Goal: Entertainment & Leisure: Consume media (video, audio)

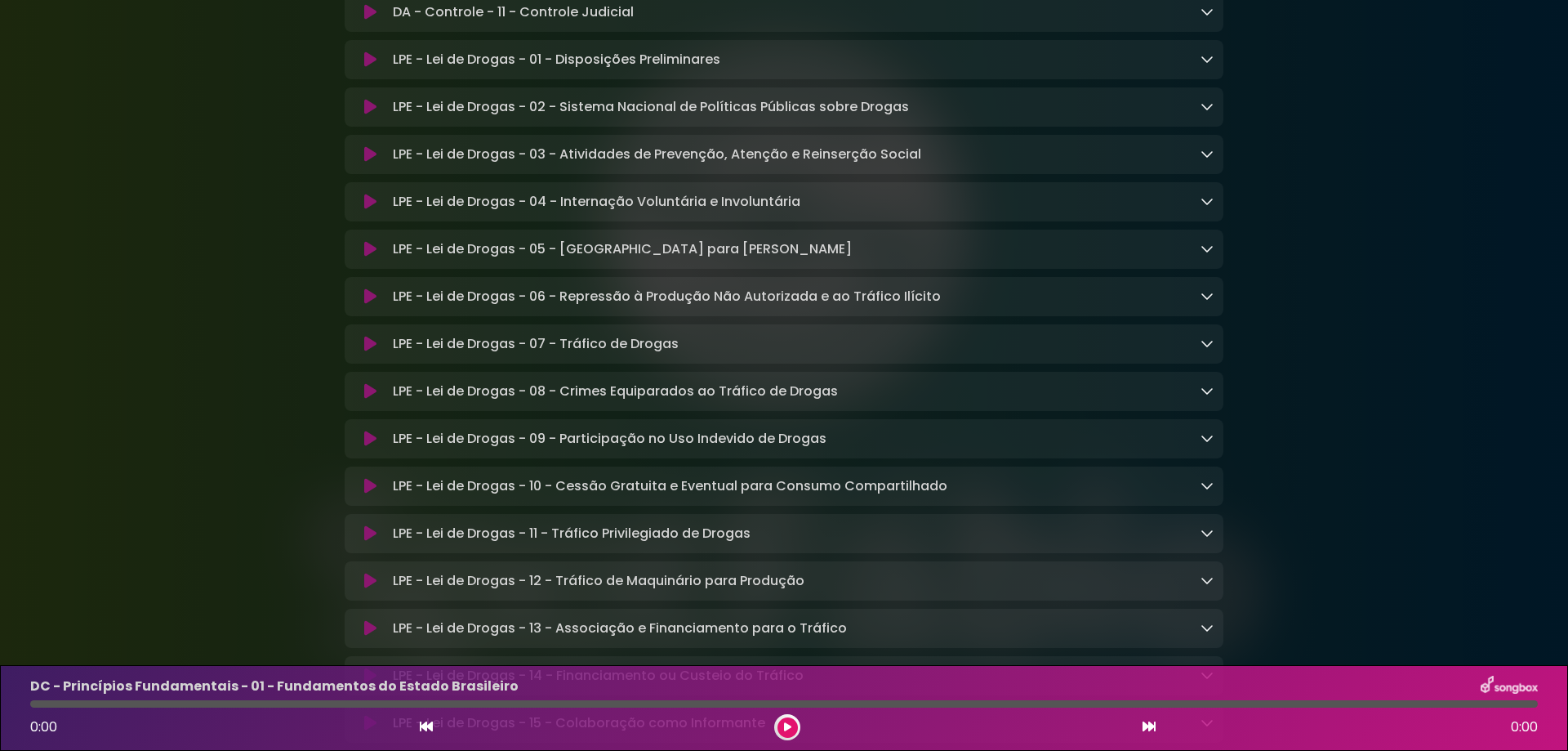
scroll to position [3922, 0]
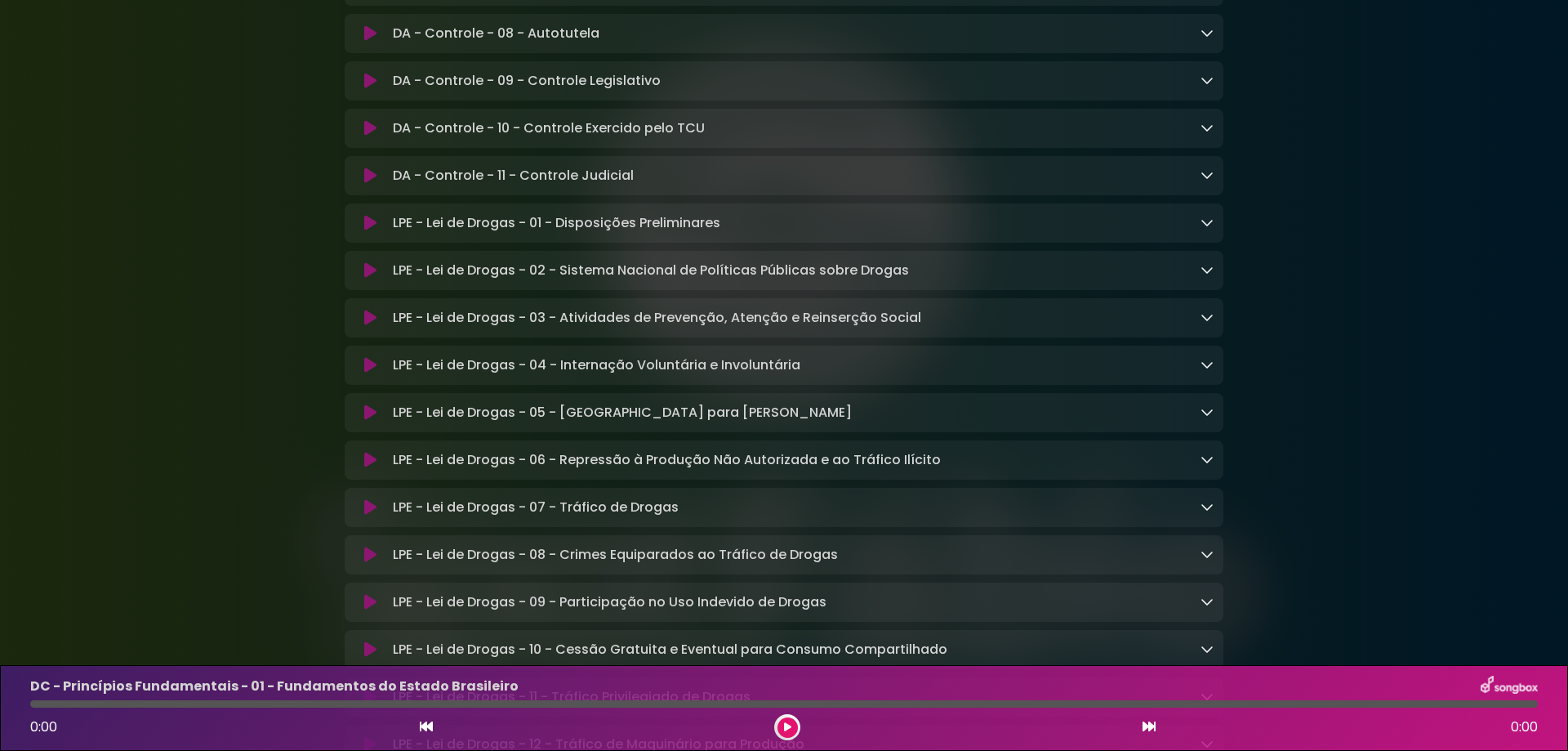
click at [367, 231] on icon at bounding box center [370, 223] width 12 height 17
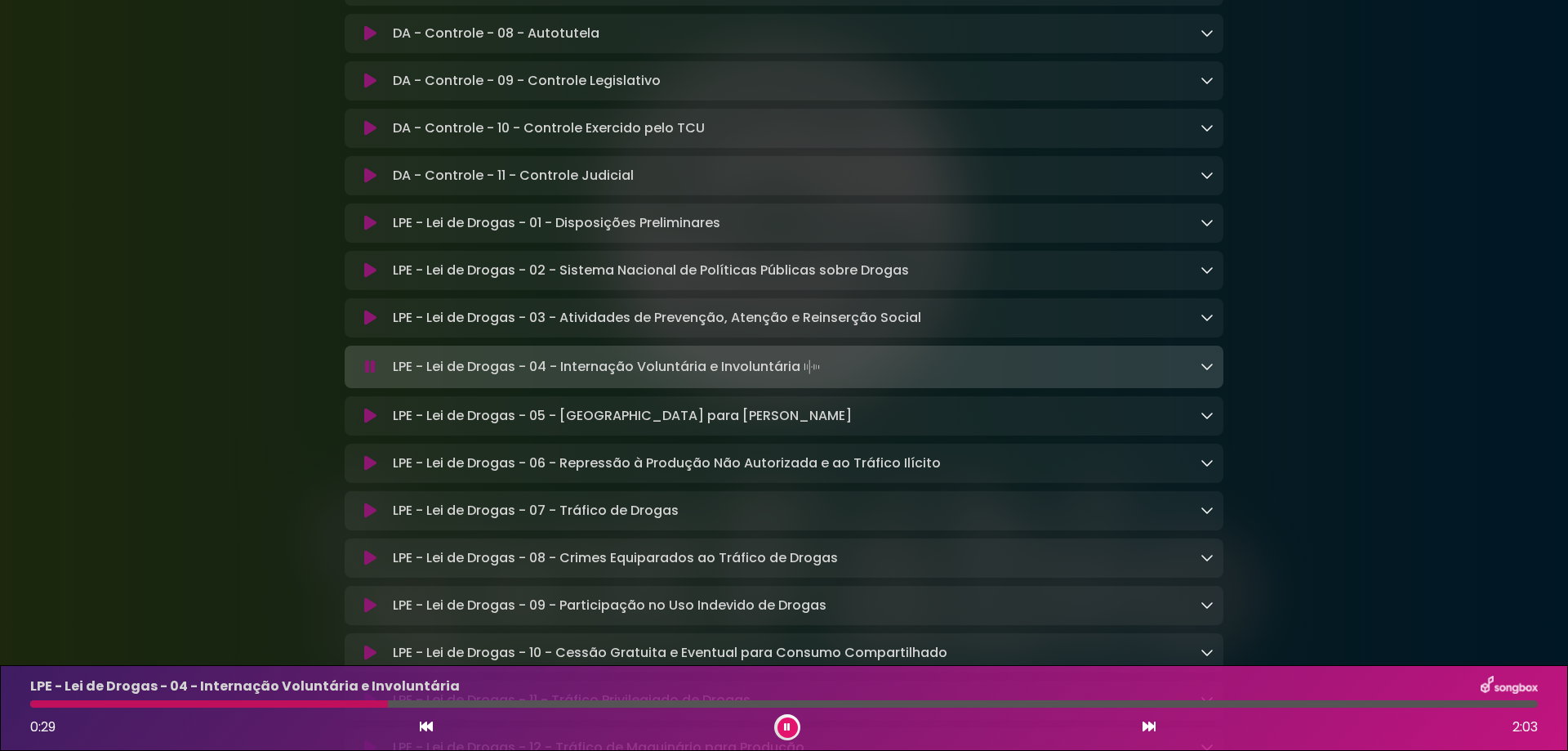
click at [782, 733] on button at bounding box center [788, 728] width 20 height 20
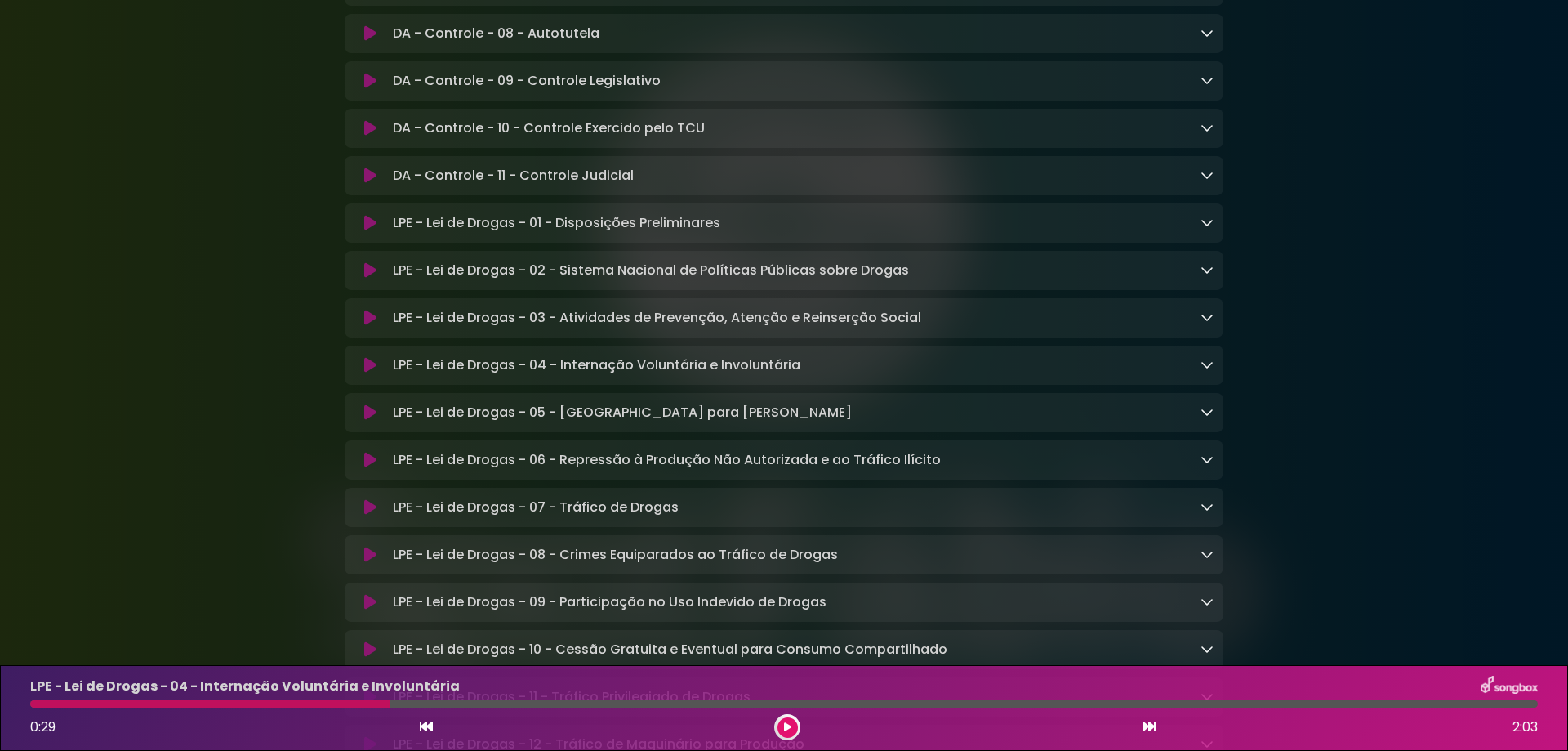
click at [790, 719] on button at bounding box center [788, 728] width 20 height 20
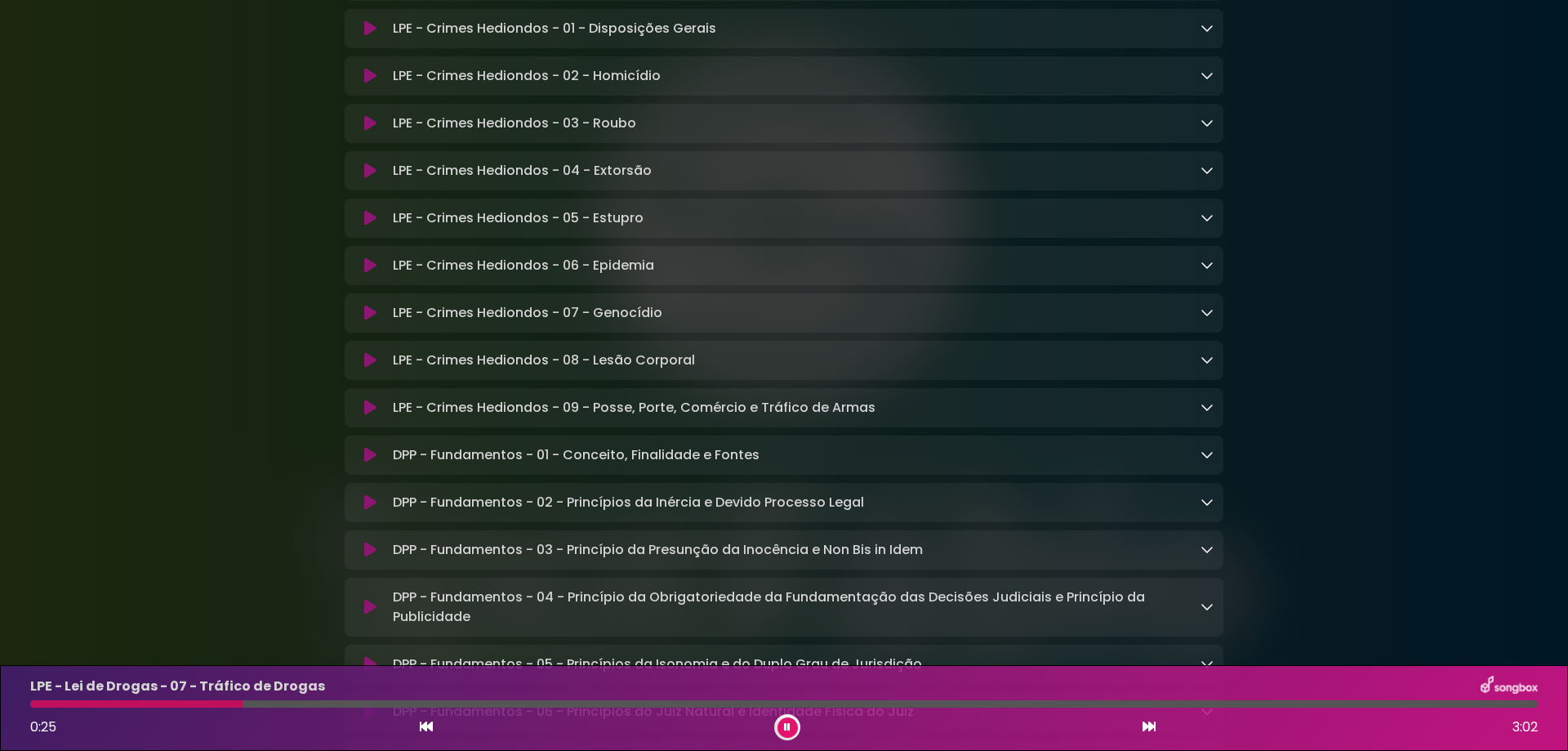
scroll to position [6373, 0]
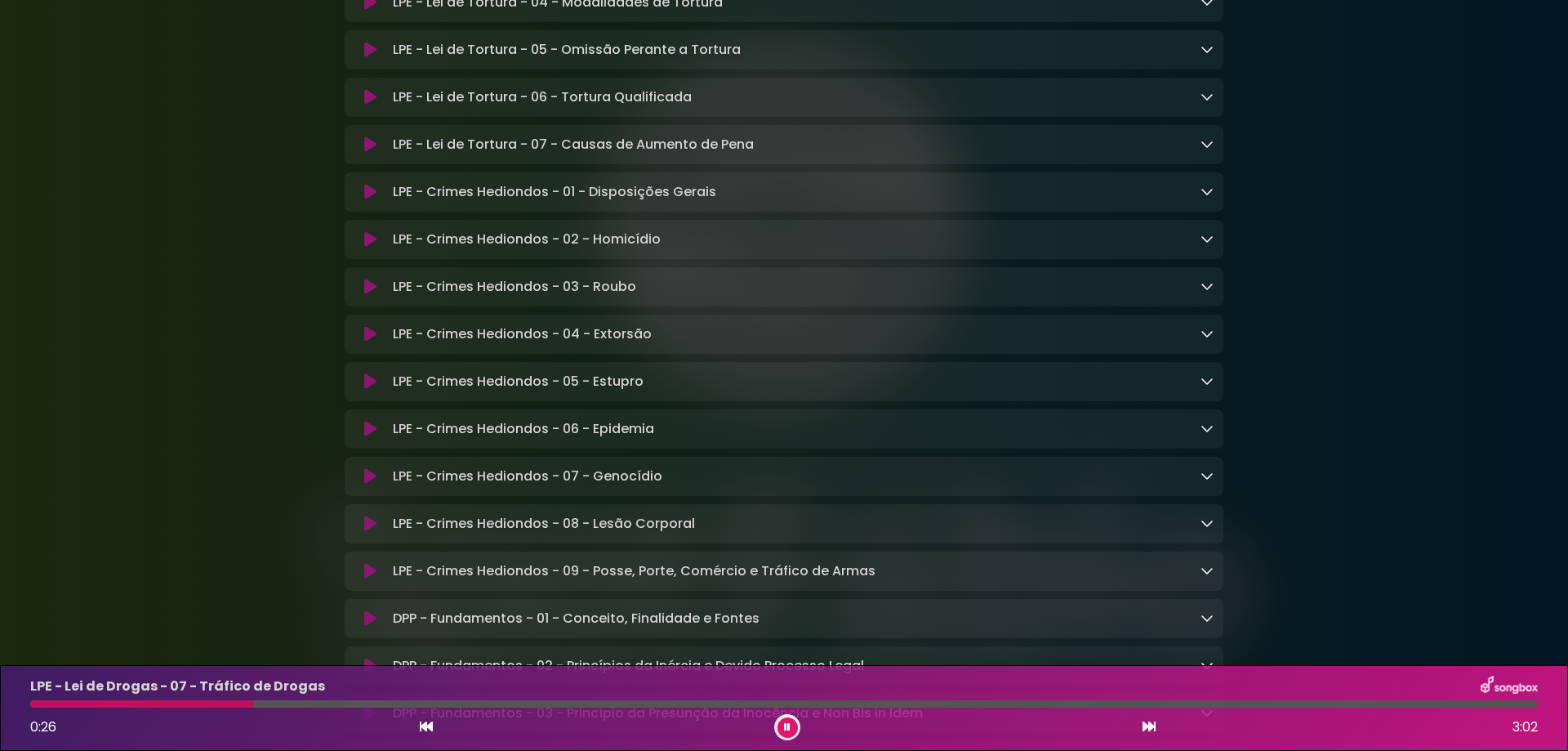
click at [373, 200] on icon at bounding box center [370, 192] width 12 height 17
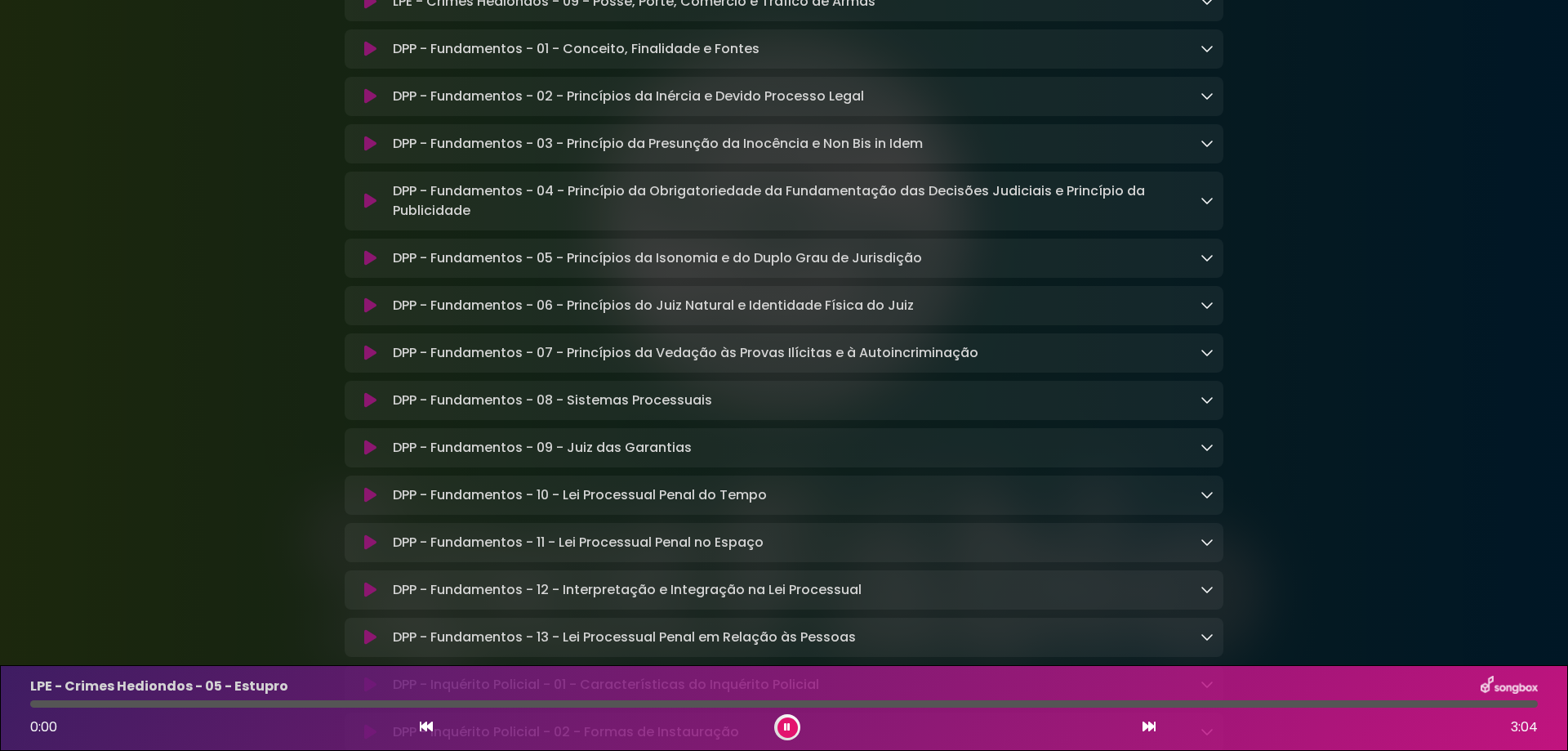
scroll to position [6945, 0]
click at [366, 55] on icon at bounding box center [370, 46] width 12 height 17
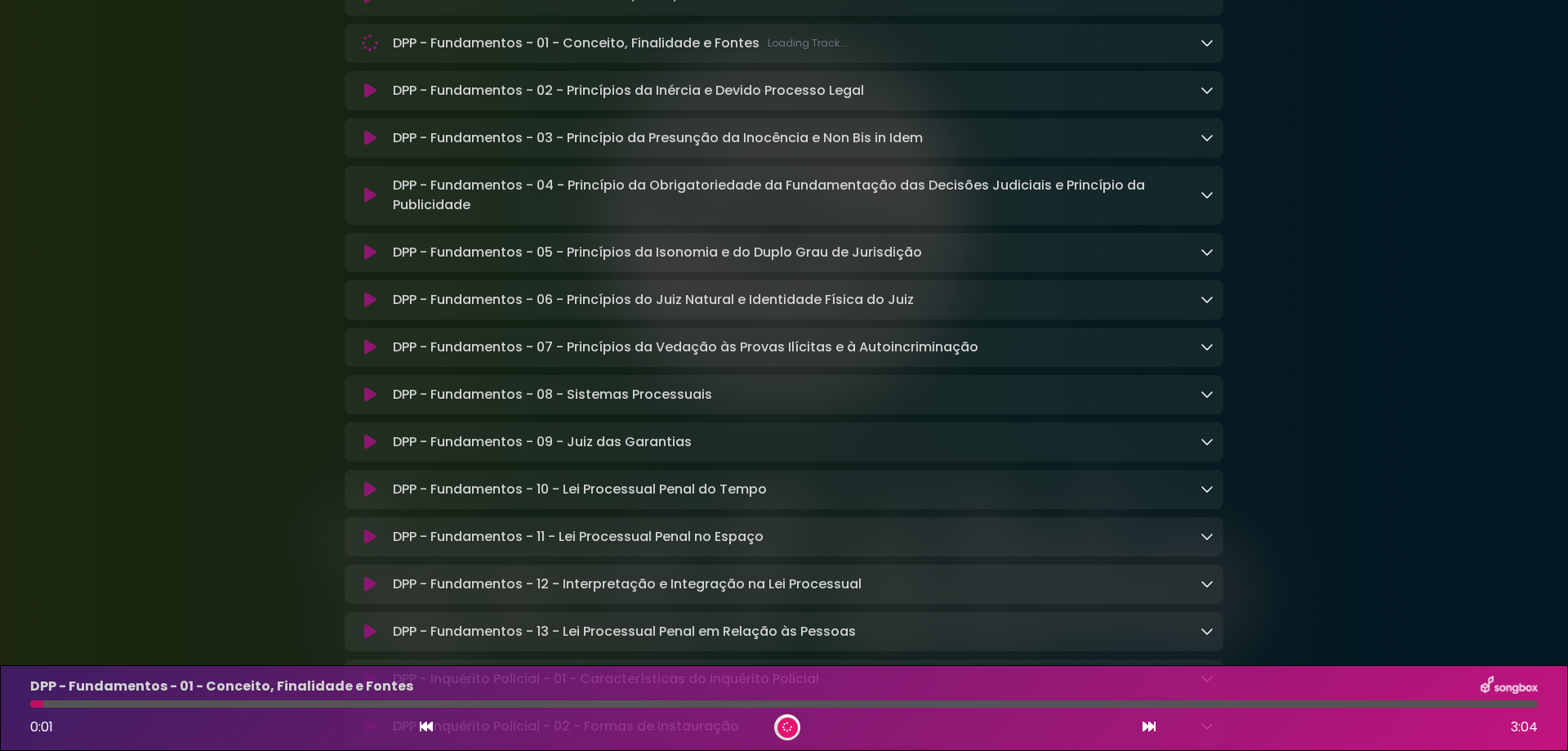
scroll to position [6944, 0]
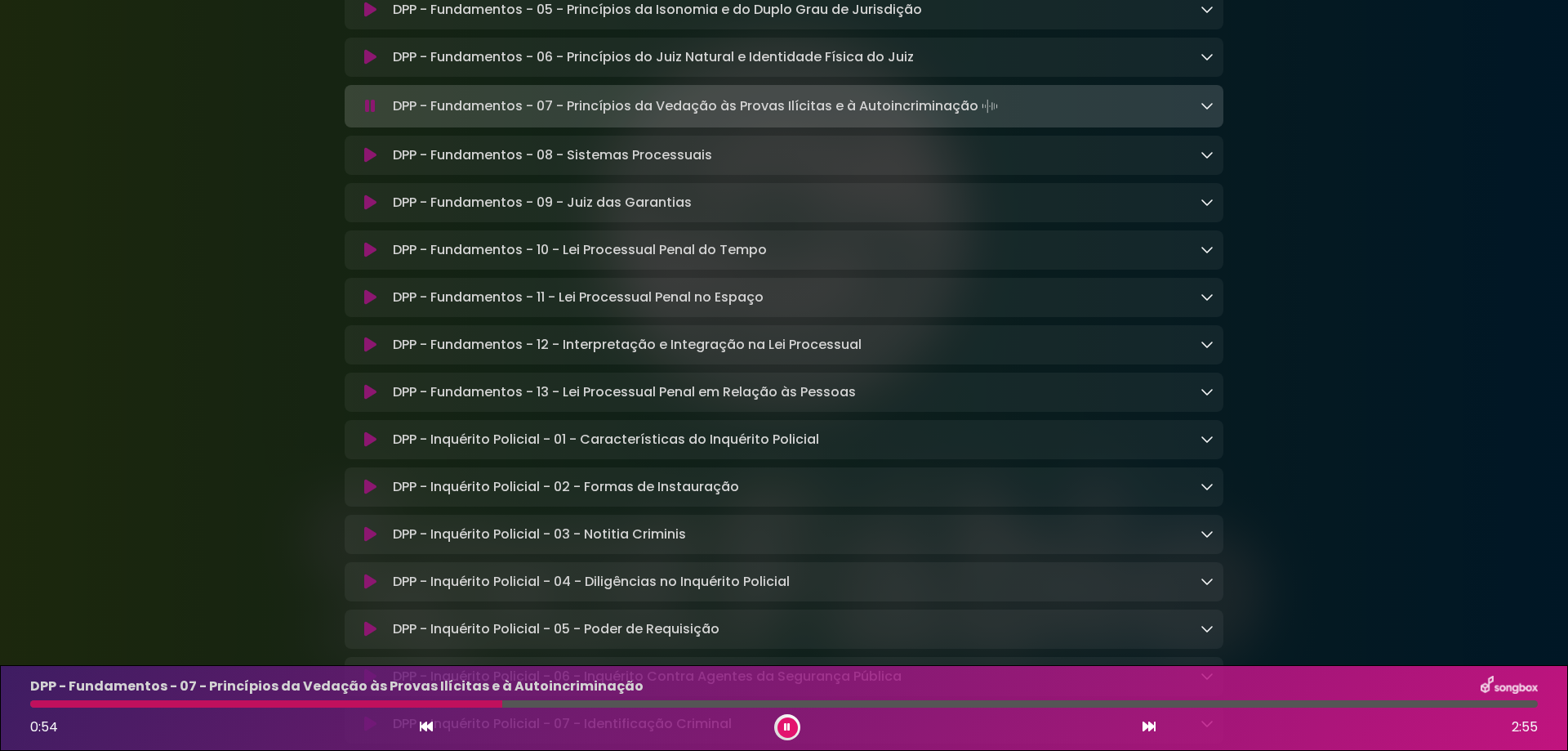
scroll to position [7270, 0]
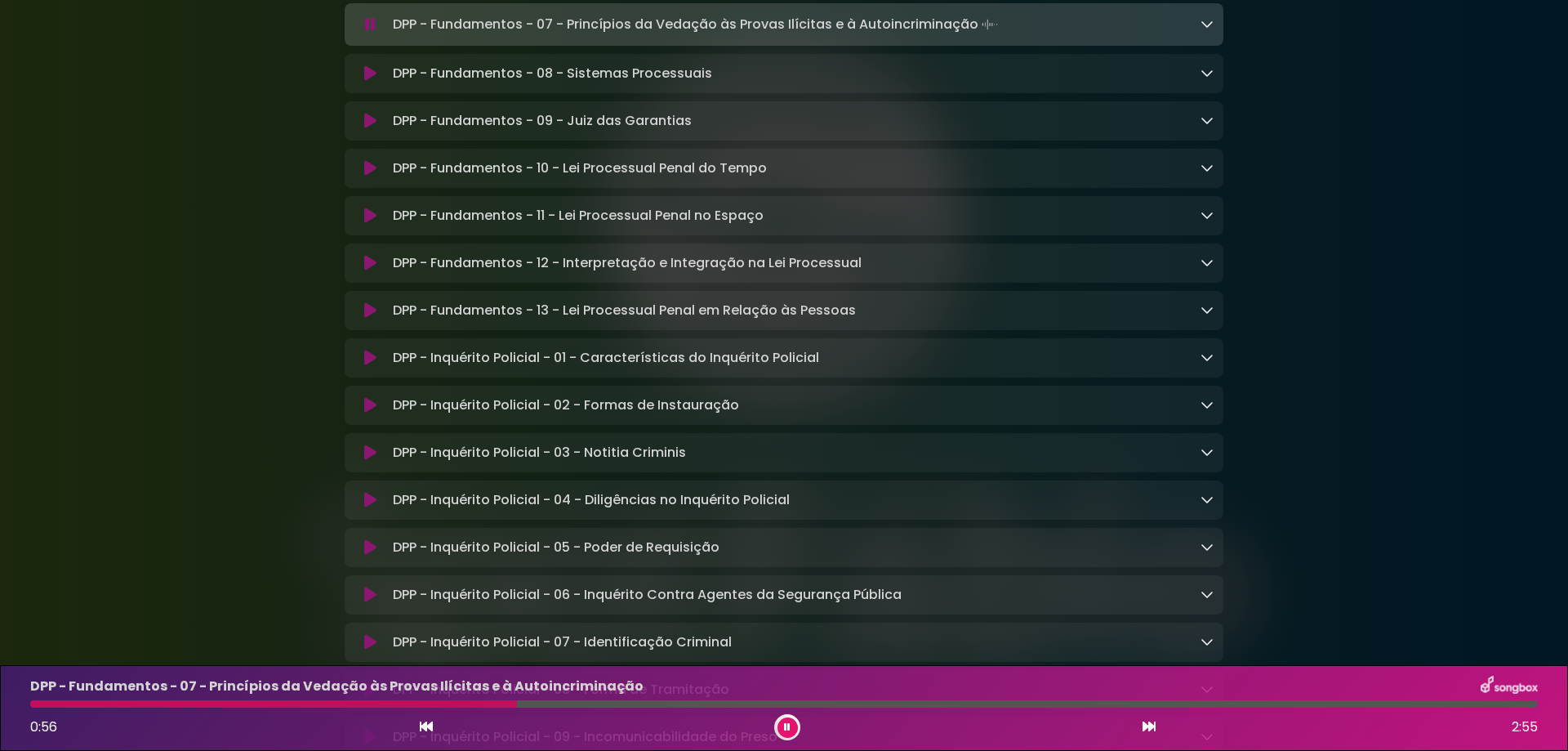
click at [371, 366] on icon at bounding box center [370, 358] width 12 height 17
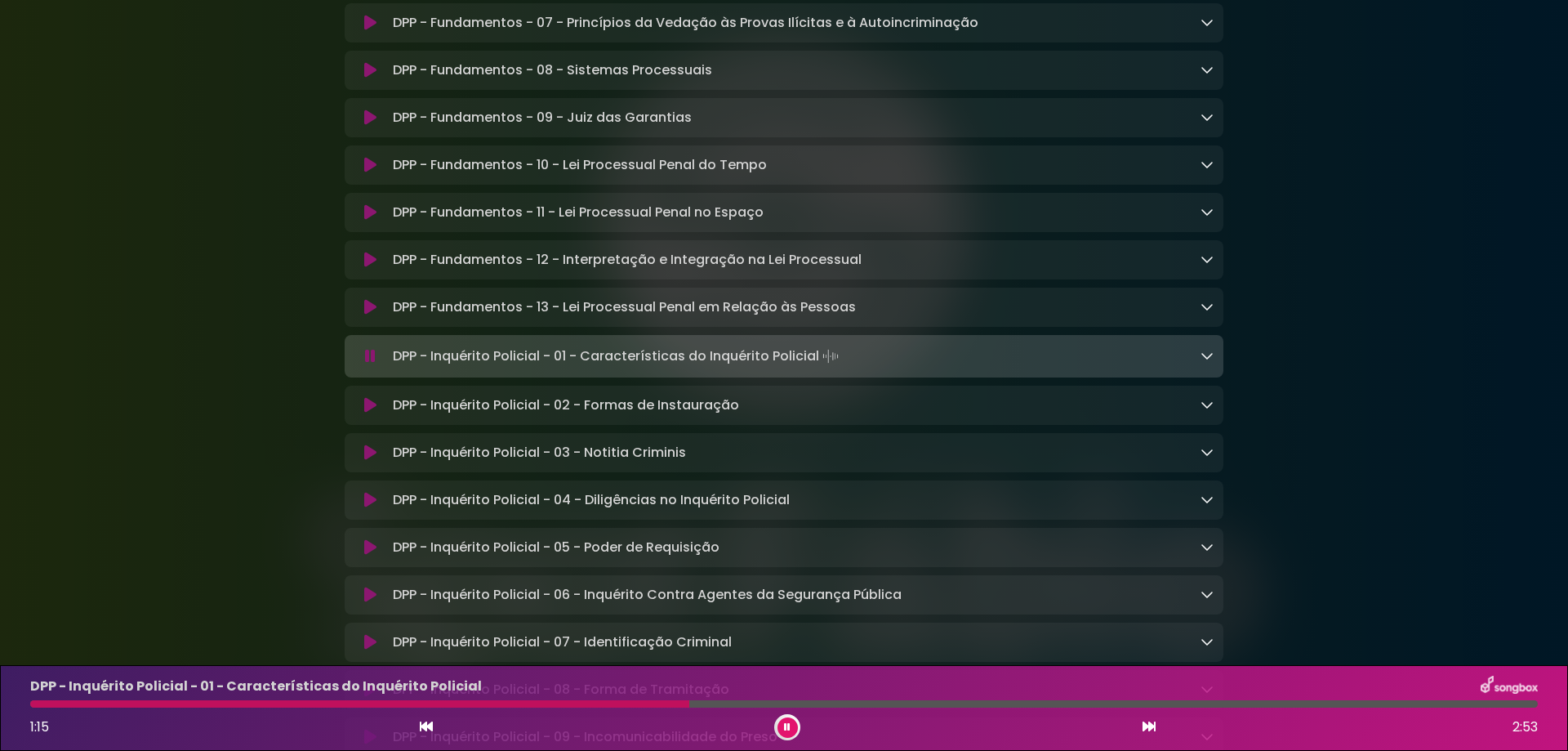
click at [284, 715] on div "1:15 2:53" at bounding box center [784, 727] width 1527 height 26
click at [230, 711] on div "DPP - Inquérito Policial - 01 - Características do Inquérito Policial 1:16 2:53" at bounding box center [784, 708] width 1527 height 65
drag, startPoint x: 717, startPoint y: 704, endPoint x: 667, endPoint y: 704, distance: 50.0
click at [676, 704] on div at bounding box center [784, 704] width 1508 height 7
click at [388, 731] on div "1:14 2:53" at bounding box center [784, 727] width 1527 height 26
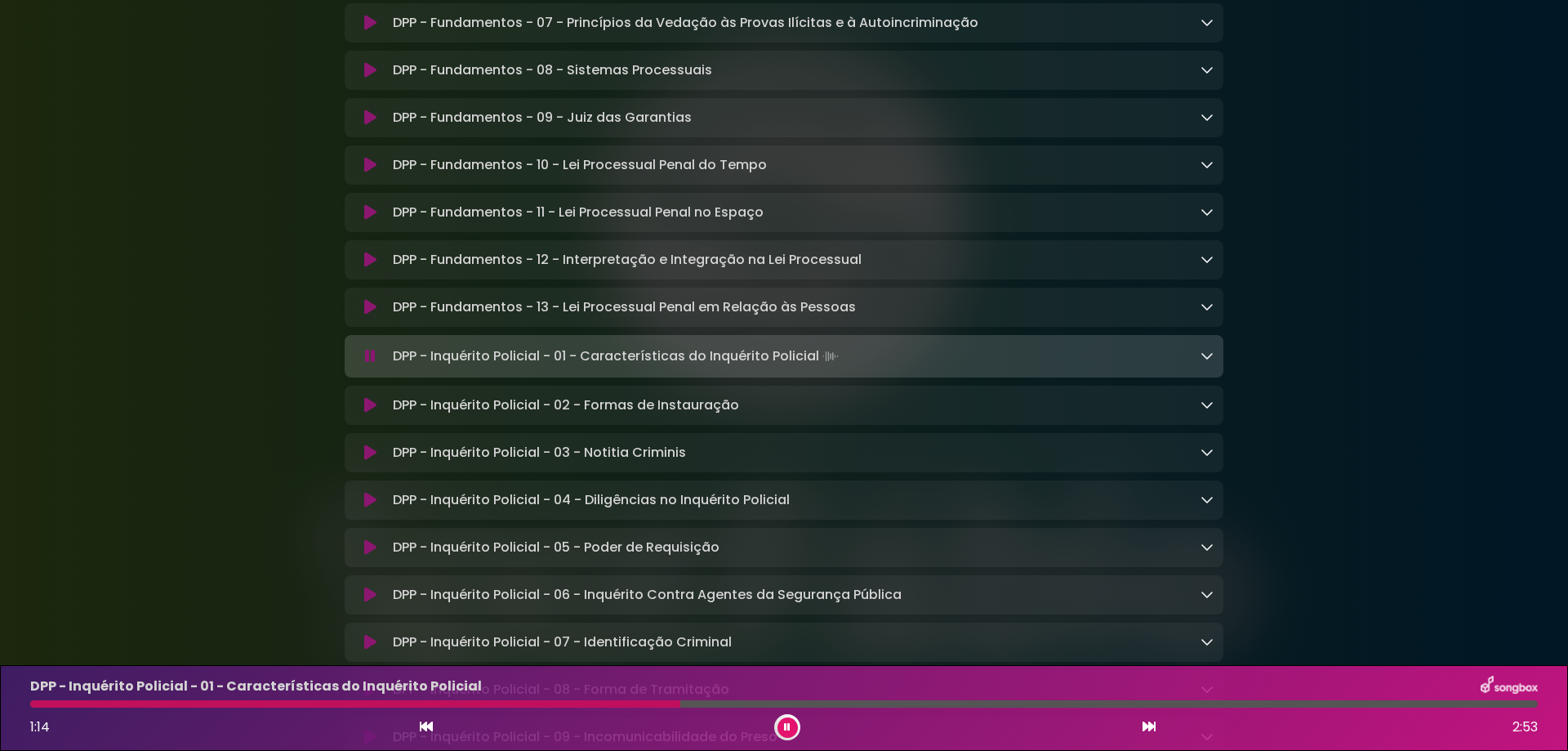
click at [419, 732] on button at bounding box center [426, 727] width 15 height 21
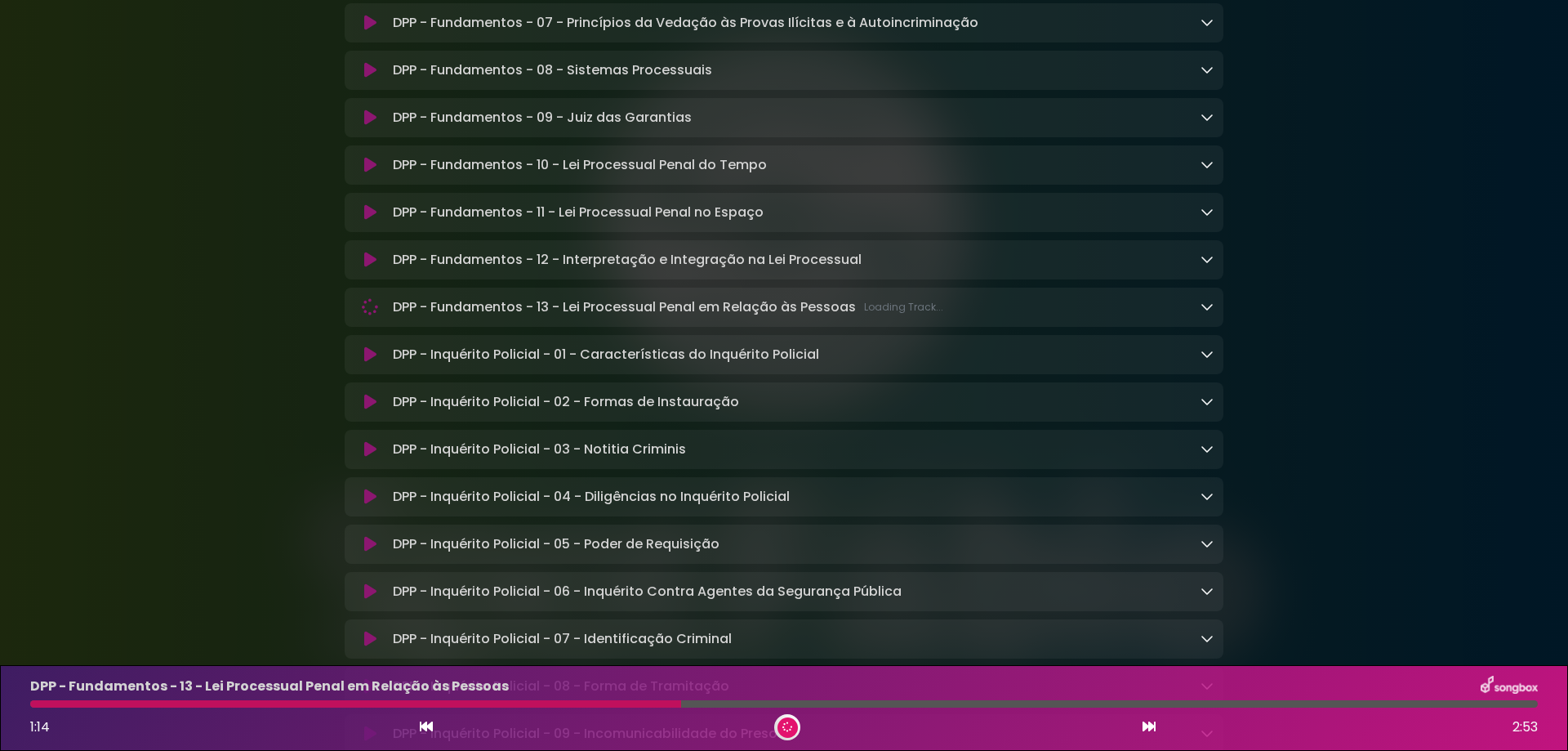
click at [1144, 729] on icon at bounding box center [1149, 726] width 13 height 13
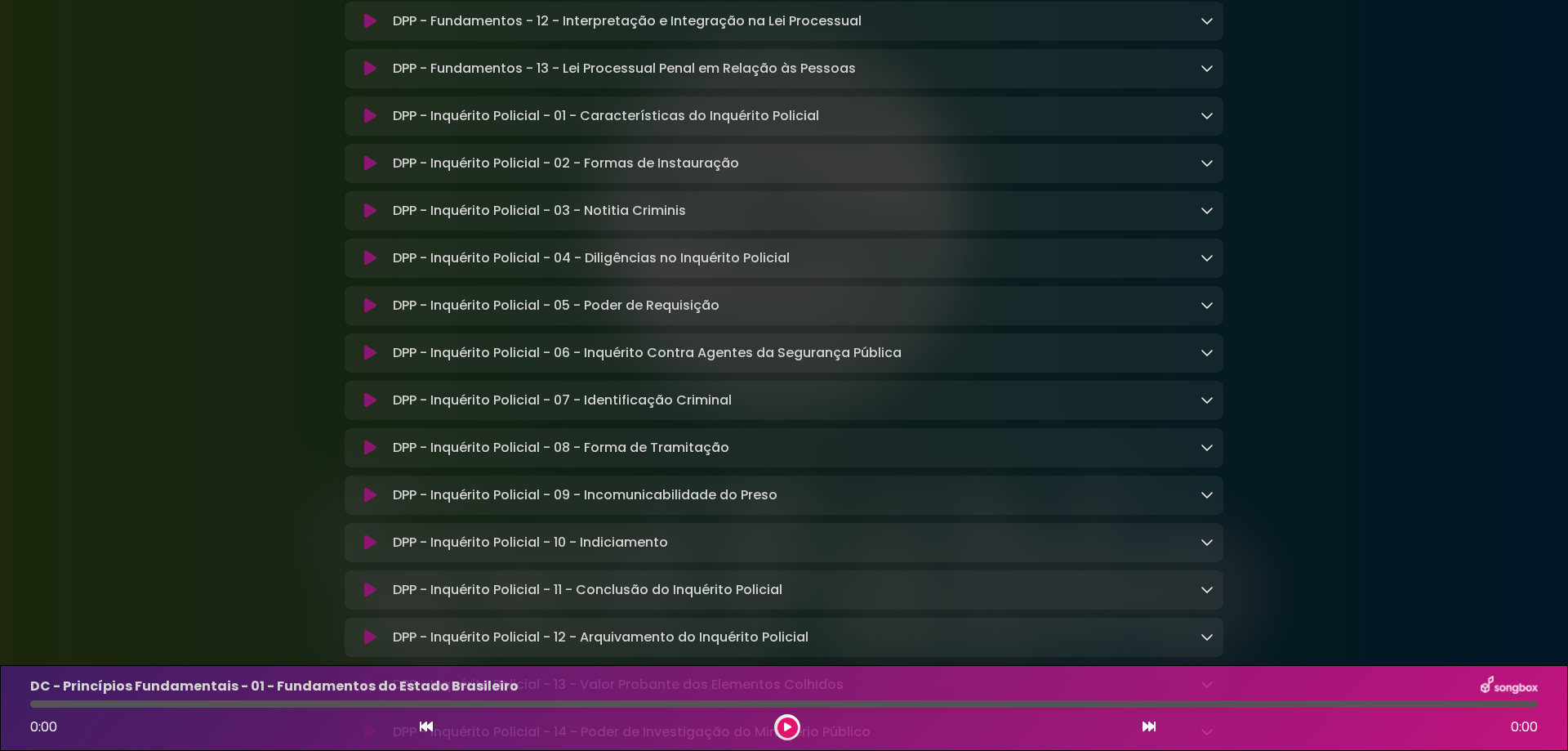
scroll to position [7457, 0]
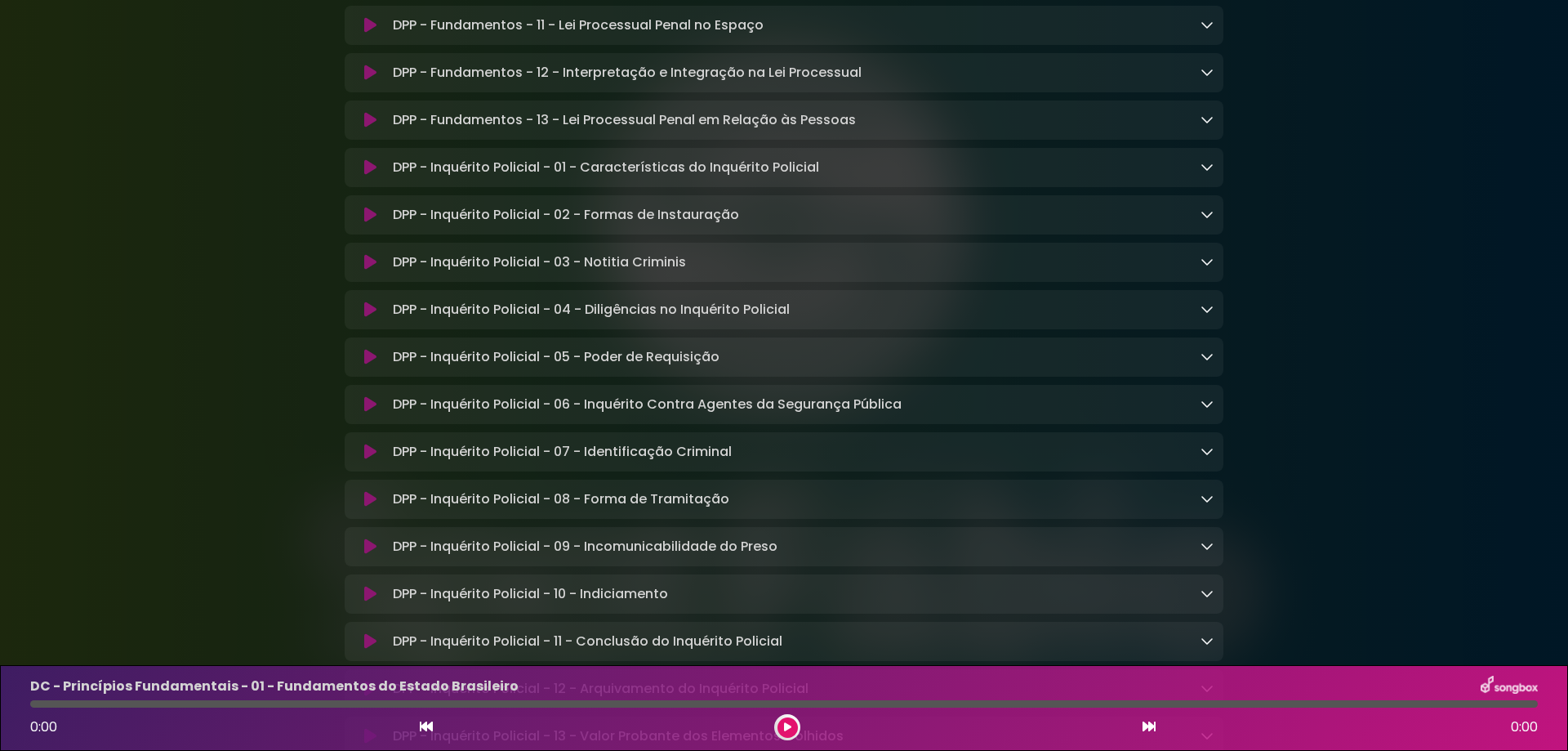
click at [375, 175] on icon at bounding box center [370, 168] width 12 height 17
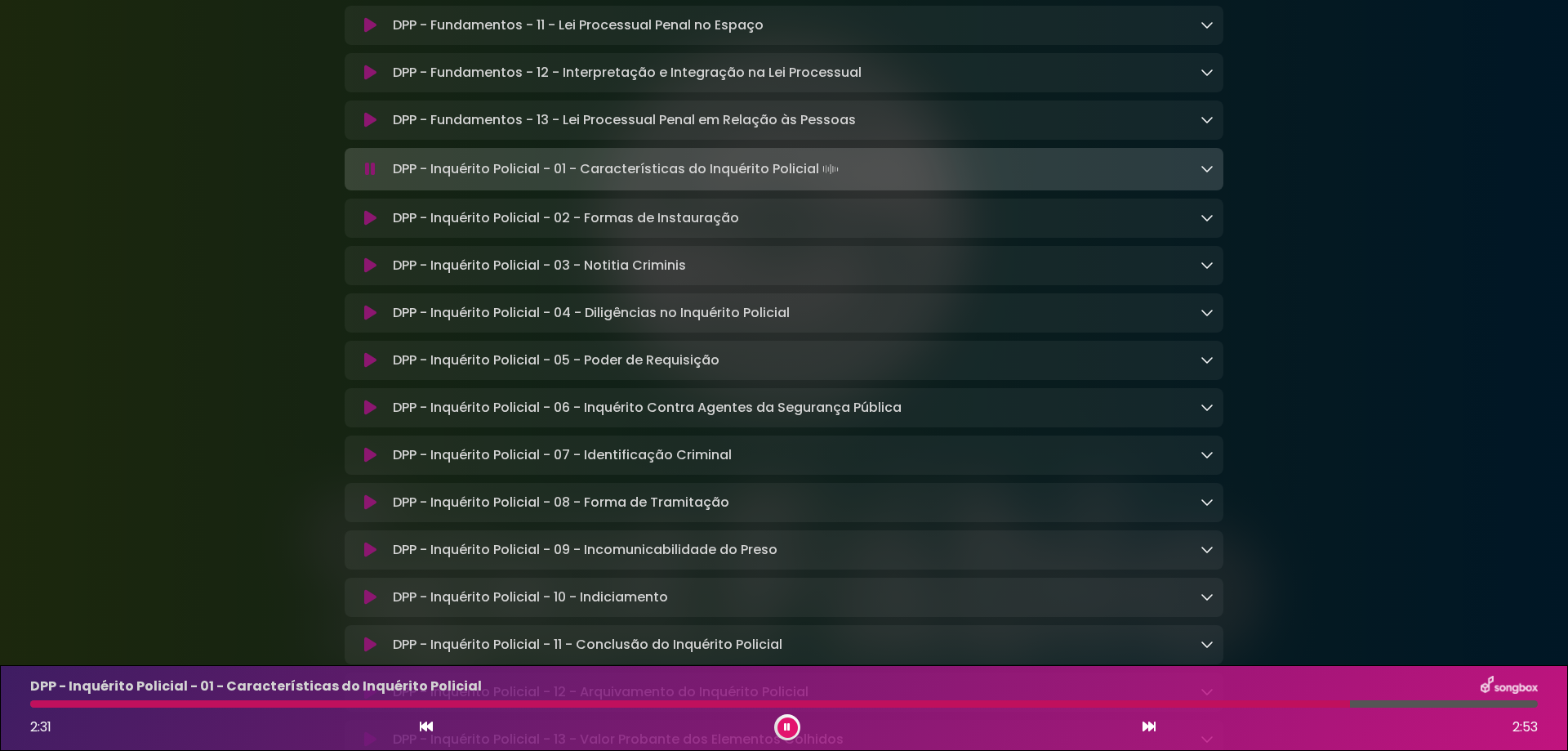
click at [1350, 701] on div at bounding box center [784, 704] width 1508 height 7
click at [46, 706] on div at bounding box center [700, 704] width 1339 height 7
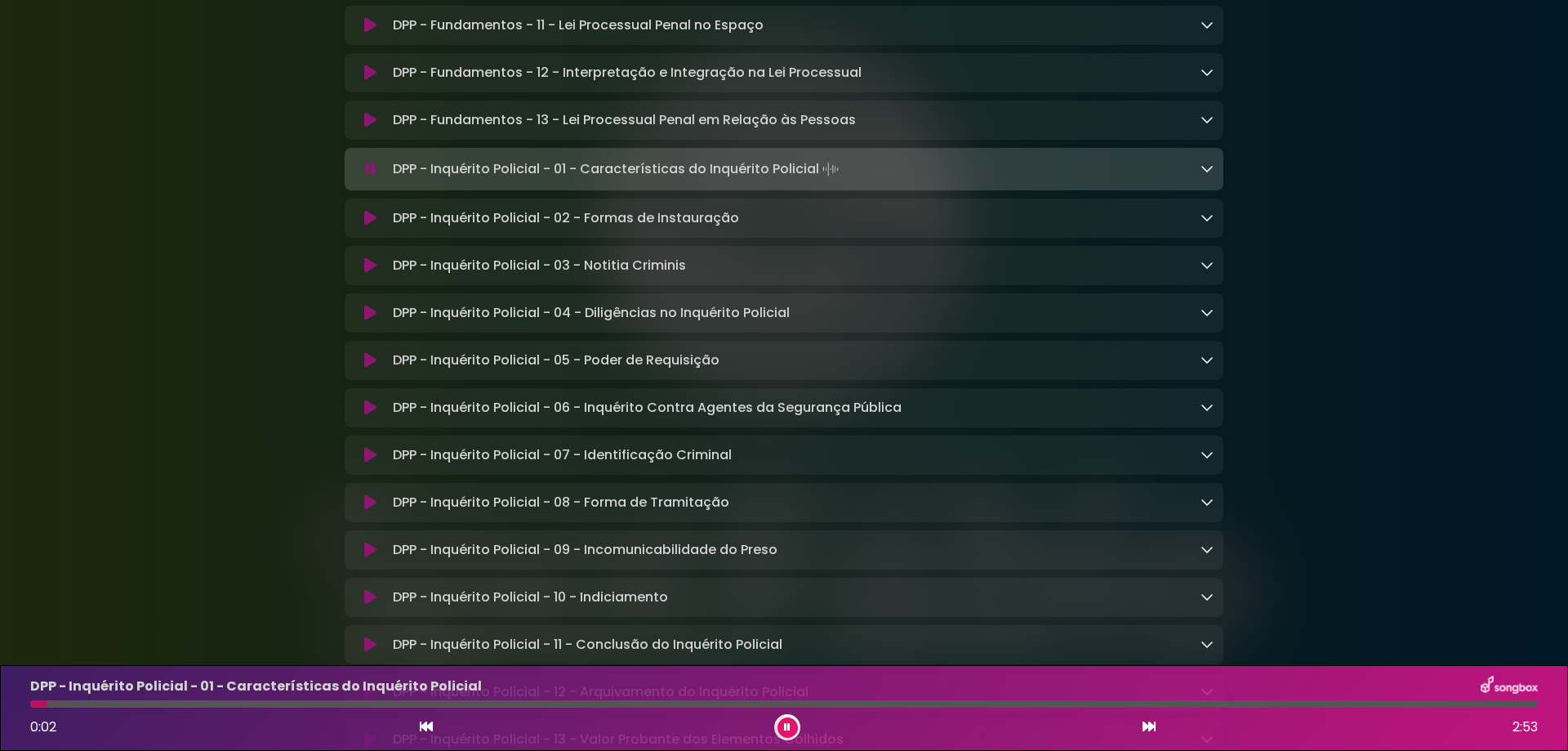
click at [36, 708] on div "DPP - Inquérito Policial - 01 - Características do Inquérito Policial 0:02 2:53" at bounding box center [784, 708] width 1527 height 65
click at [778, 731] on button at bounding box center [788, 728] width 20 height 20
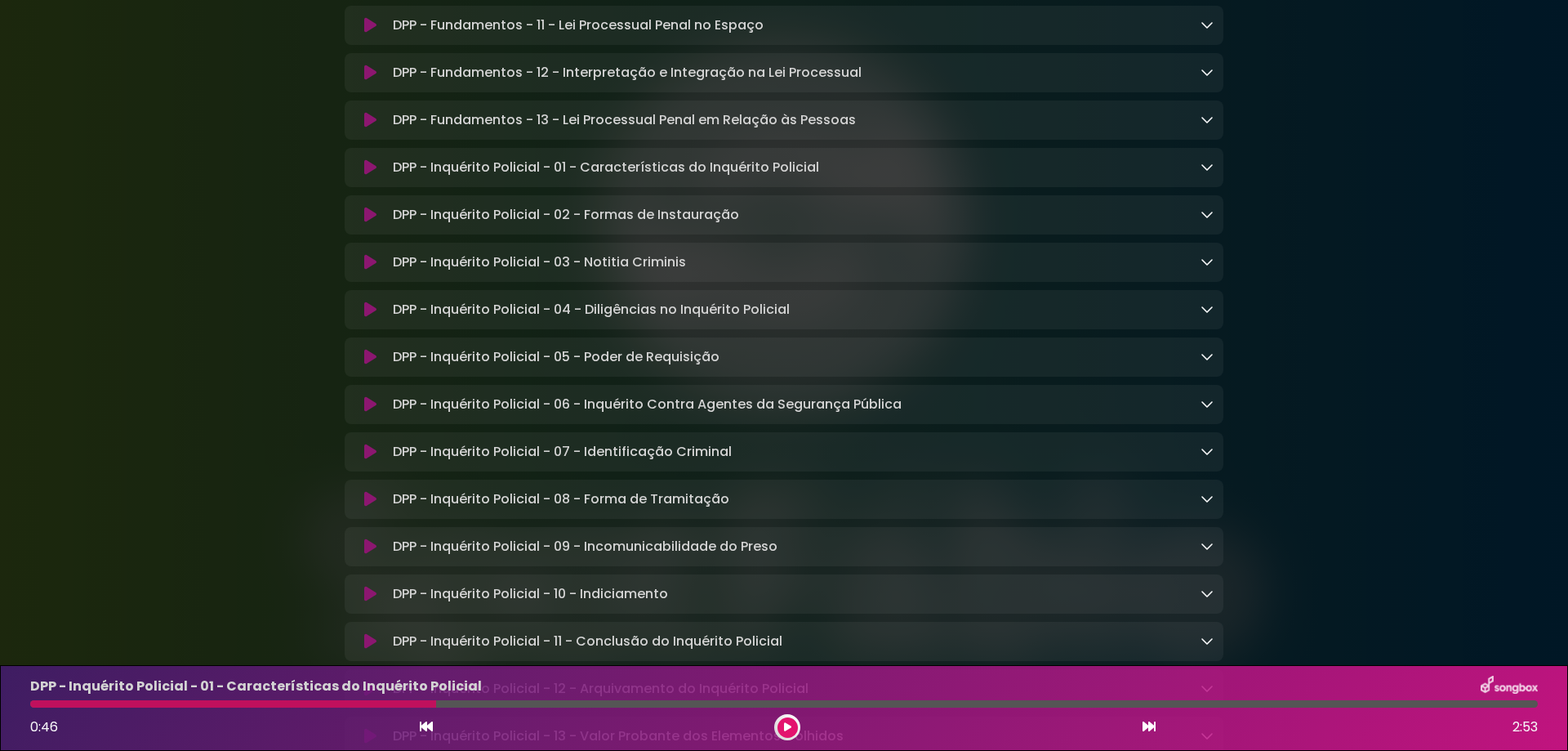
click at [784, 723] on icon at bounding box center [788, 727] width 7 height 10
